Goal: Information Seeking & Learning: Understand process/instructions

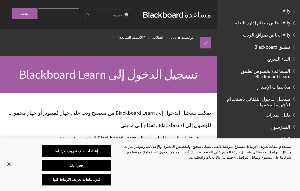
scroll to position [438, 0]
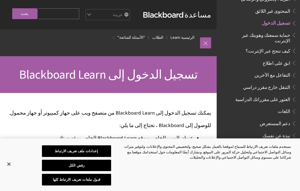
click at [281, 19] on span "تسجيل الدخول" at bounding box center [275, 22] width 29 height 7
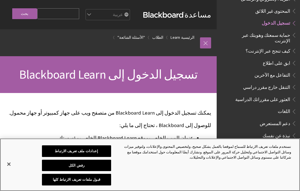
click at [89, 181] on button "قبول ملفات تعريف الارتباط كلها" at bounding box center [76, 180] width 69 height 12
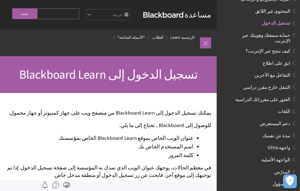
click at [275, 19] on ul "البريد الإلكتروني والرسائل المحتوى غير اللائق تسجيل الدخول حماية سمعتك وهويتك ع…" at bounding box center [260, 25] width 71 height 62
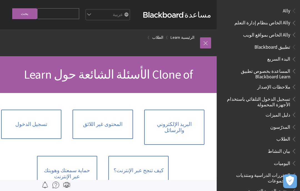
scroll to position [403, 0]
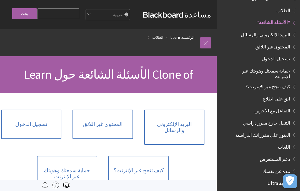
click at [285, 54] on span "تسجيل الدخول" at bounding box center [275, 57] width 29 height 7
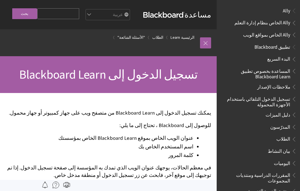
scroll to position [438, 0]
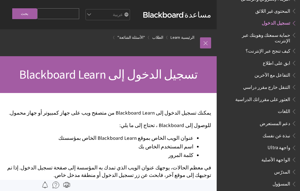
click at [285, 19] on span "تسجيل الدخول" at bounding box center [275, 22] width 29 height 7
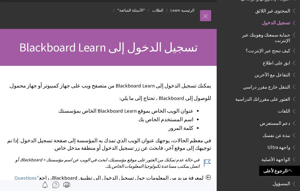
scroll to position [7, 0]
